Goal: Navigation & Orientation: Find specific page/section

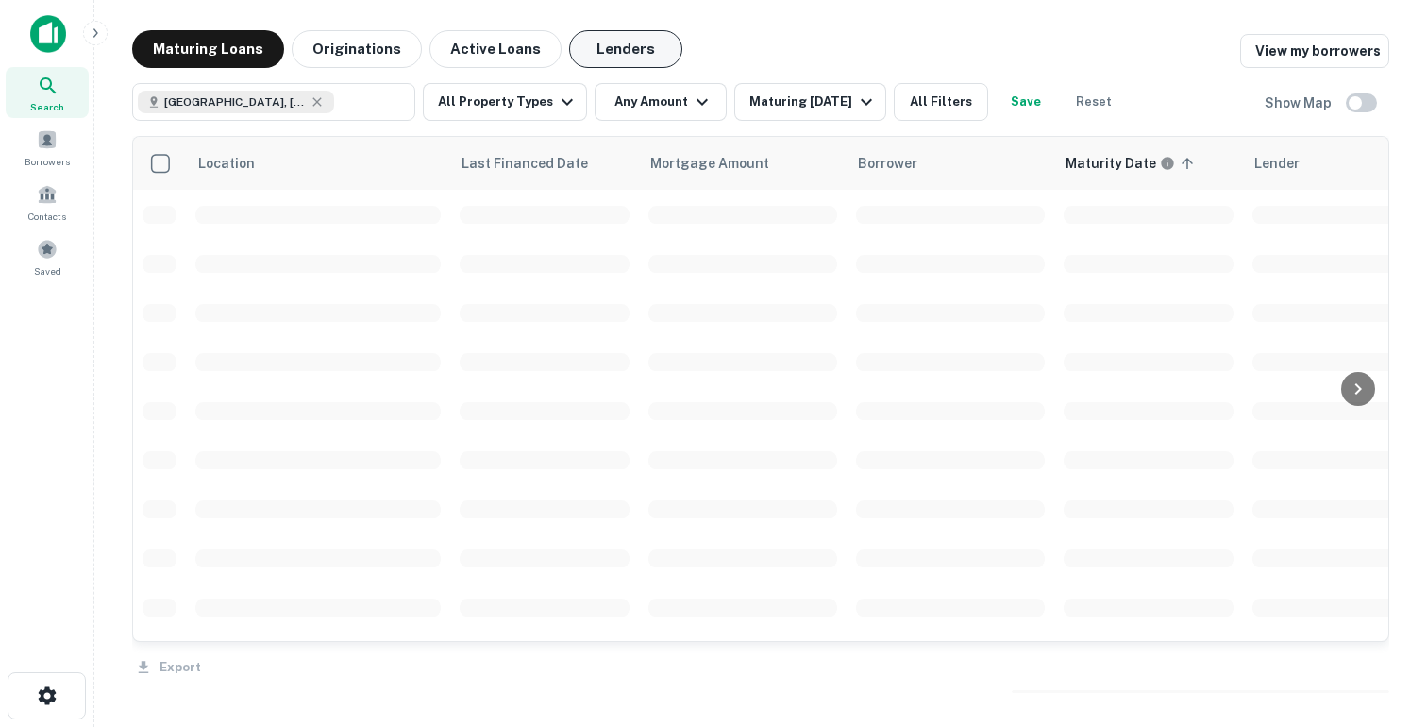
click at [600, 52] on button "Lenders" at bounding box center [625, 49] width 113 height 38
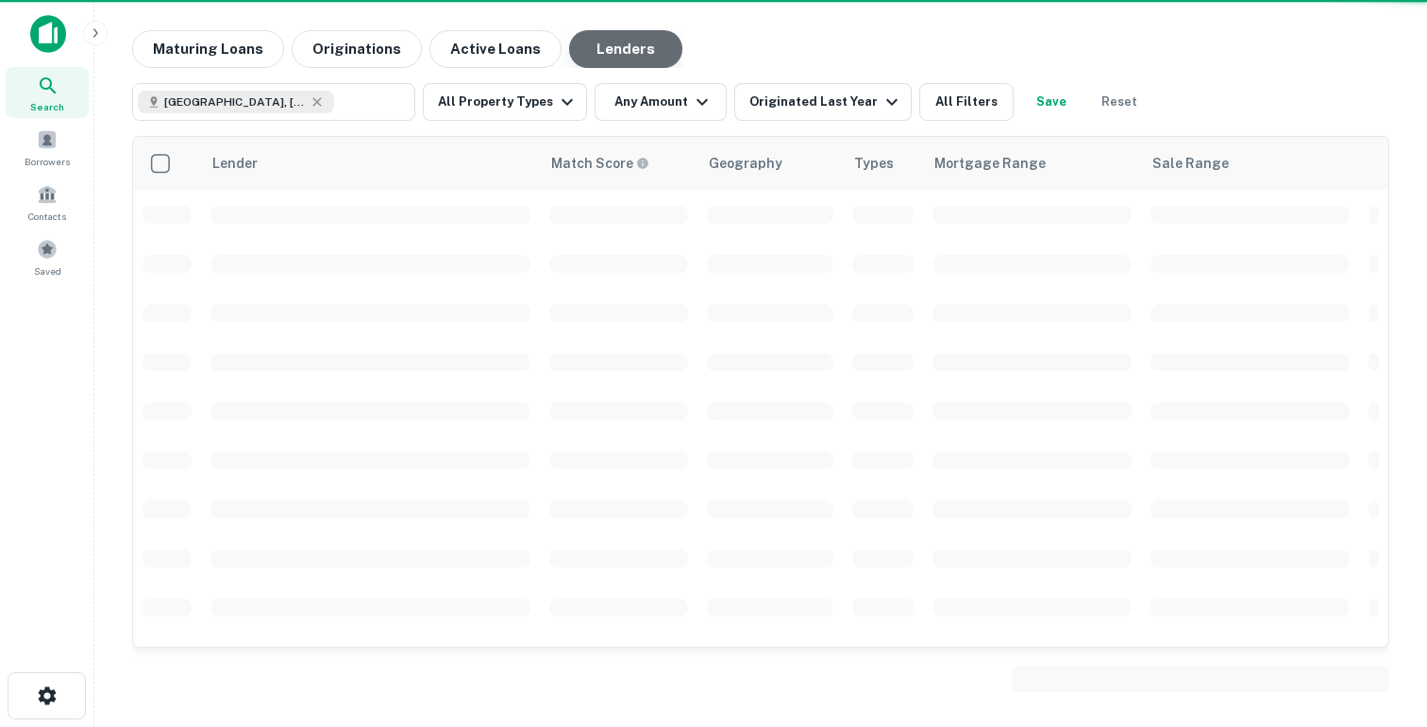
click at [609, 48] on button "Lenders" at bounding box center [625, 49] width 113 height 38
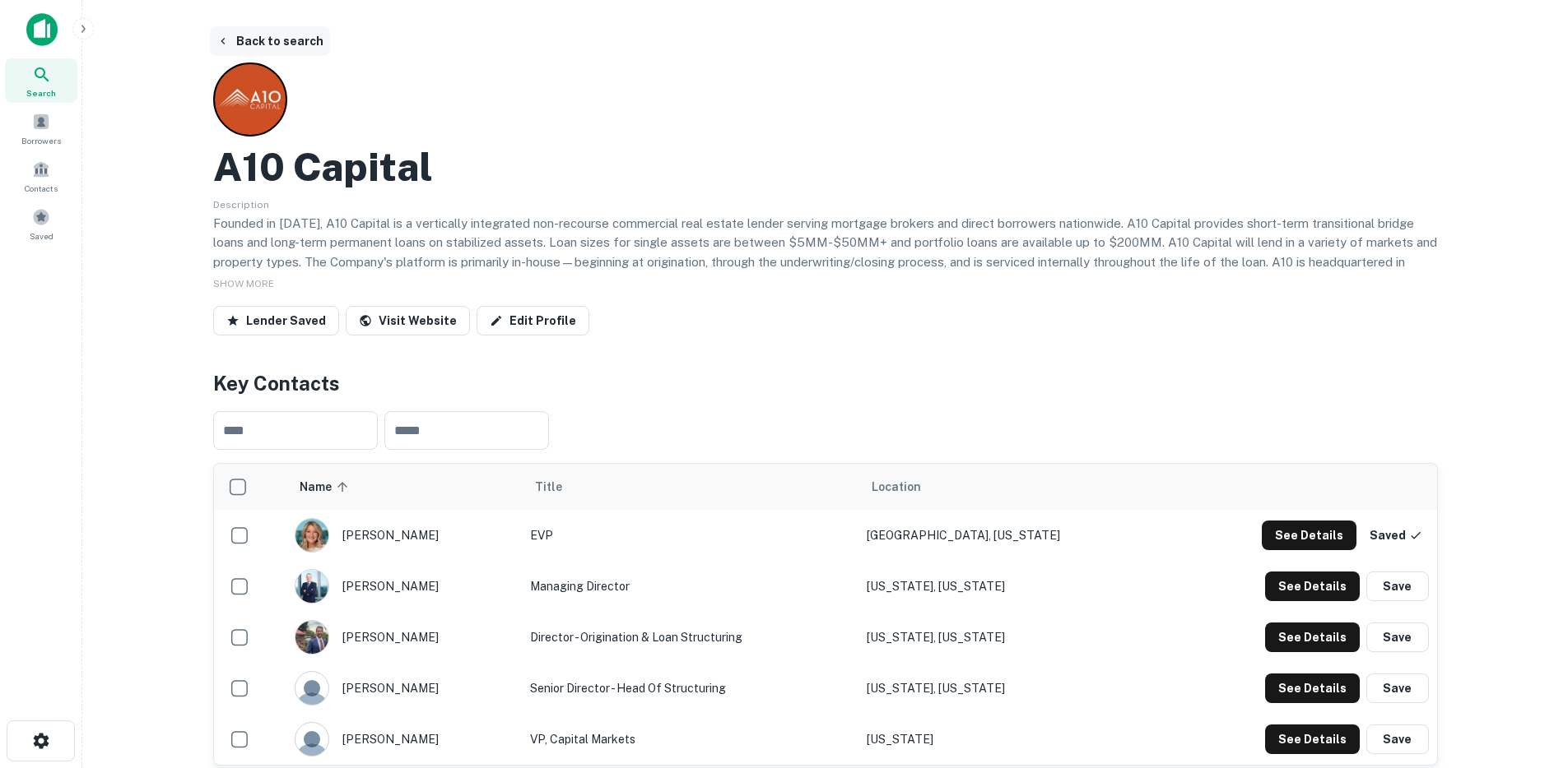
click at [256, 40] on button "Back to search" at bounding box center [270, 41] width 120 height 30
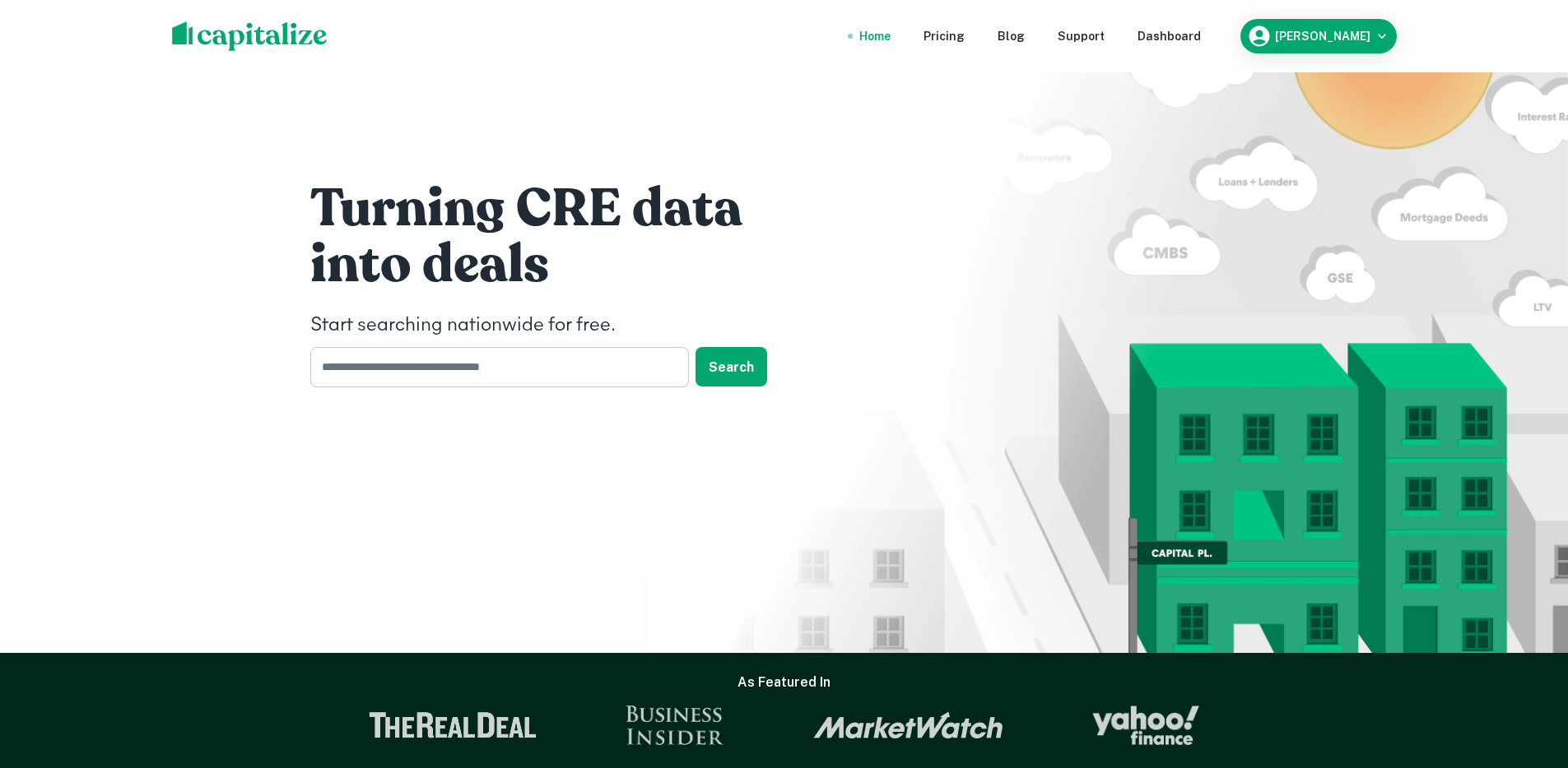
click at [426, 367] on input "text" at bounding box center [494, 367] width 367 height 40
